Goal: Navigation & Orientation: Find specific page/section

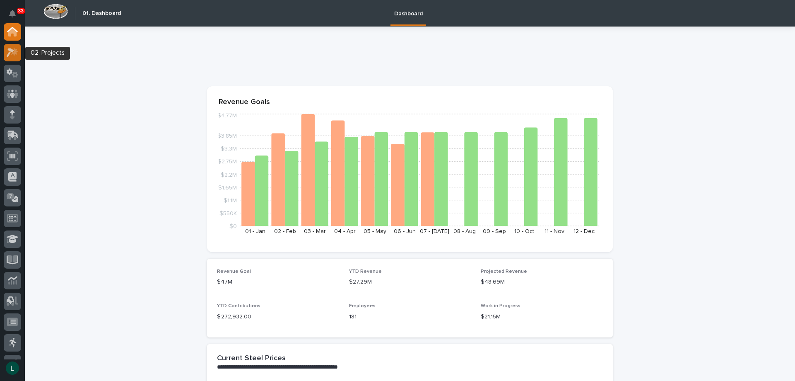
click at [11, 51] on icon at bounding box center [10, 52] width 7 height 9
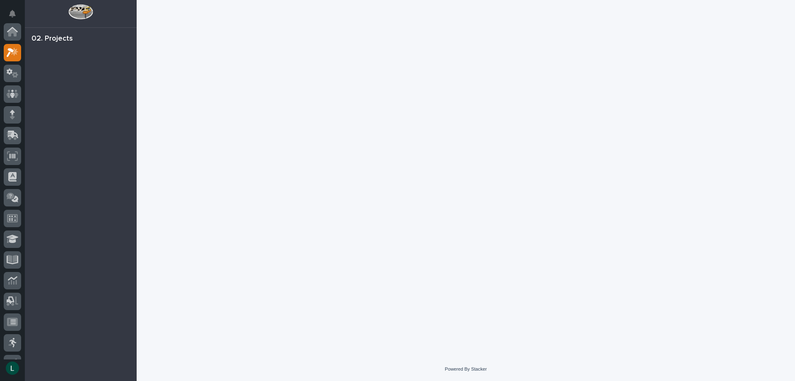
scroll to position [21, 0]
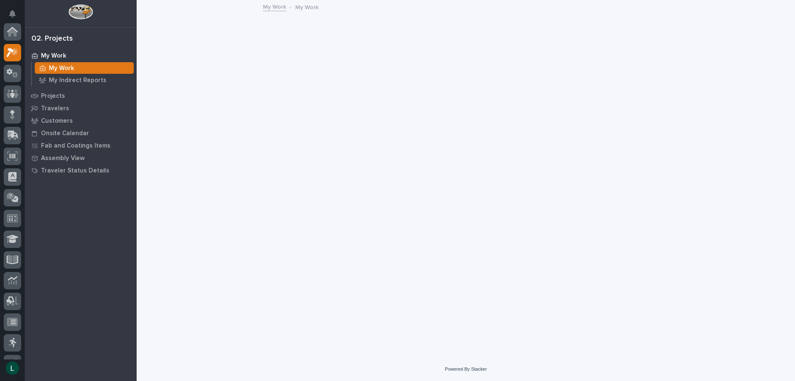
scroll to position [21, 0]
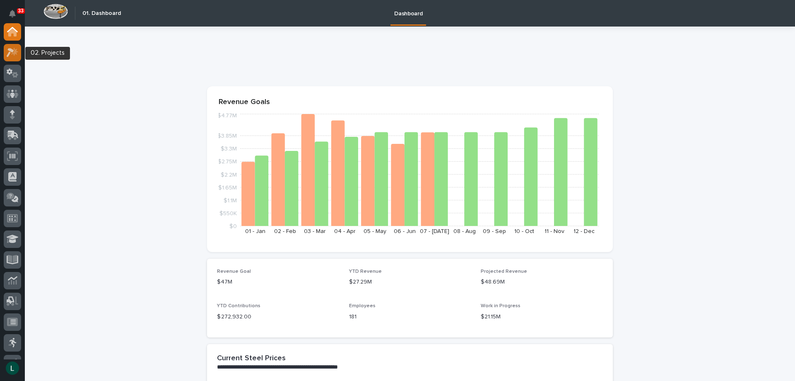
click at [14, 50] on icon at bounding box center [13, 53] width 12 height 10
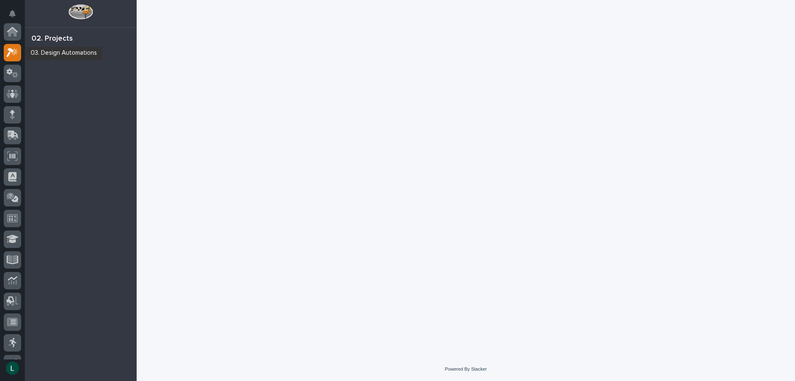
scroll to position [21, 0]
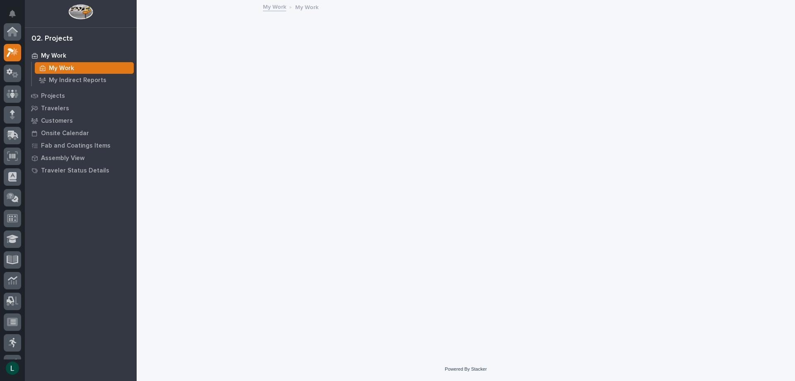
scroll to position [21, 0]
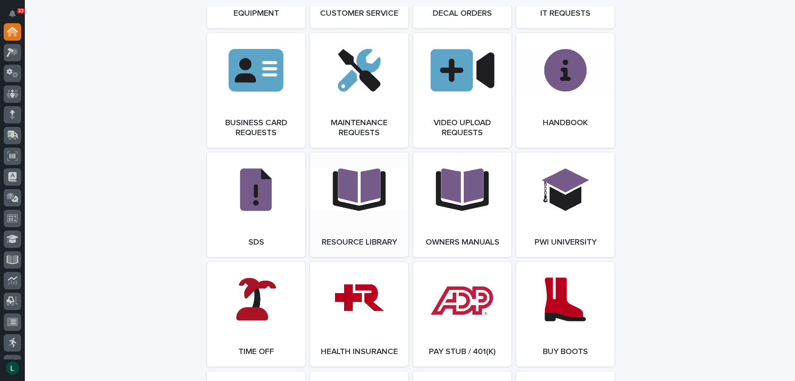
scroll to position [1367, 0]
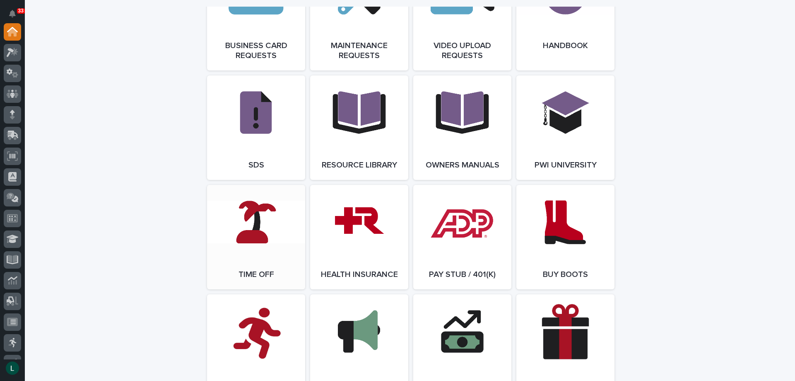
click at [251, 227] on link "Open Link" at bounding box center [256, 237] width 98 height 104
